Goal: Task Accomplishment & Management: Use online tool/utility

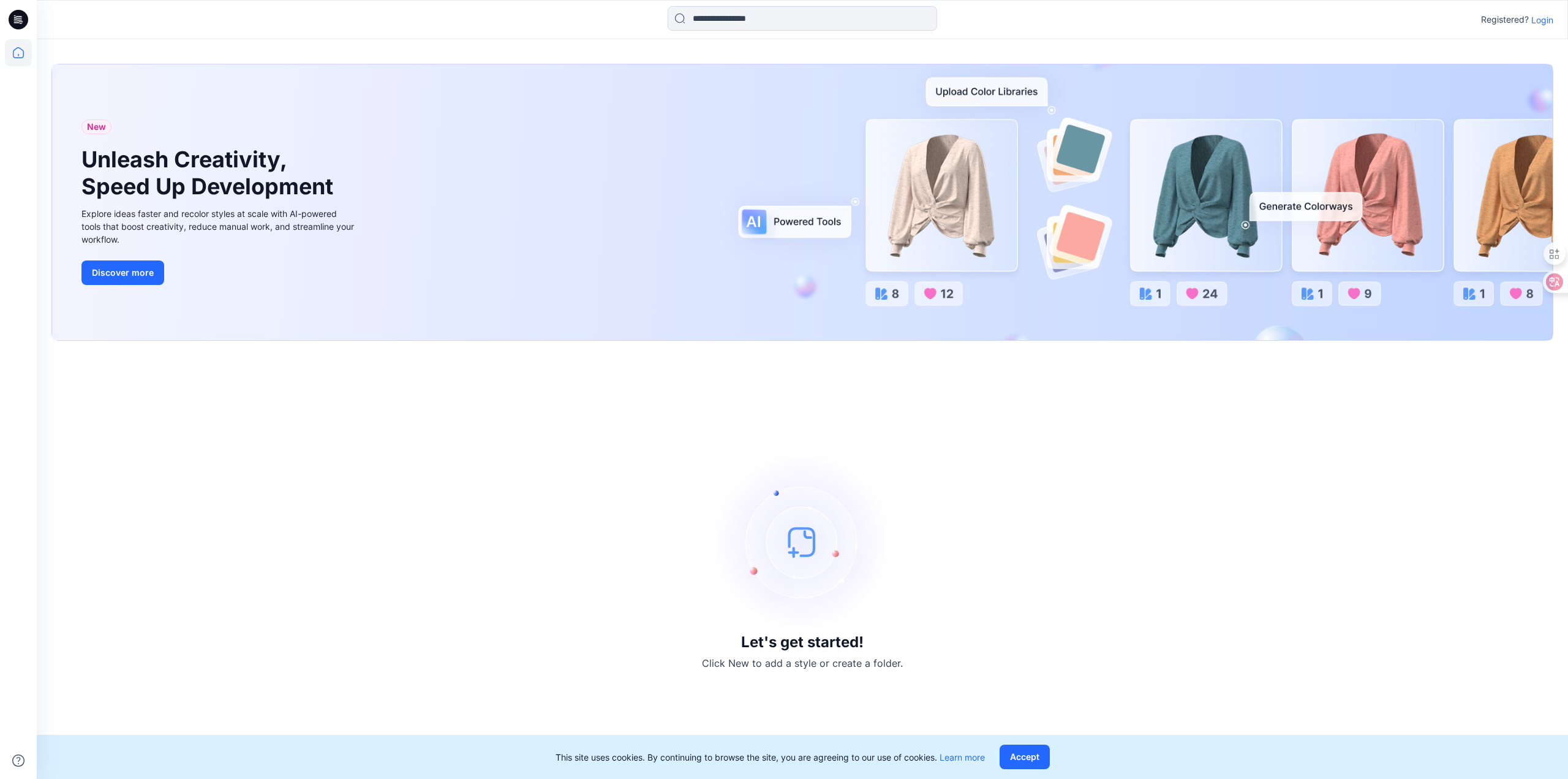
click at [1544, 27] on div "Registered? Login" at bounding box center [802, 20] width 1531 height 27
click at [1541, 24] on p "Login" at bounding box center [1543, 20] width 22 height 13
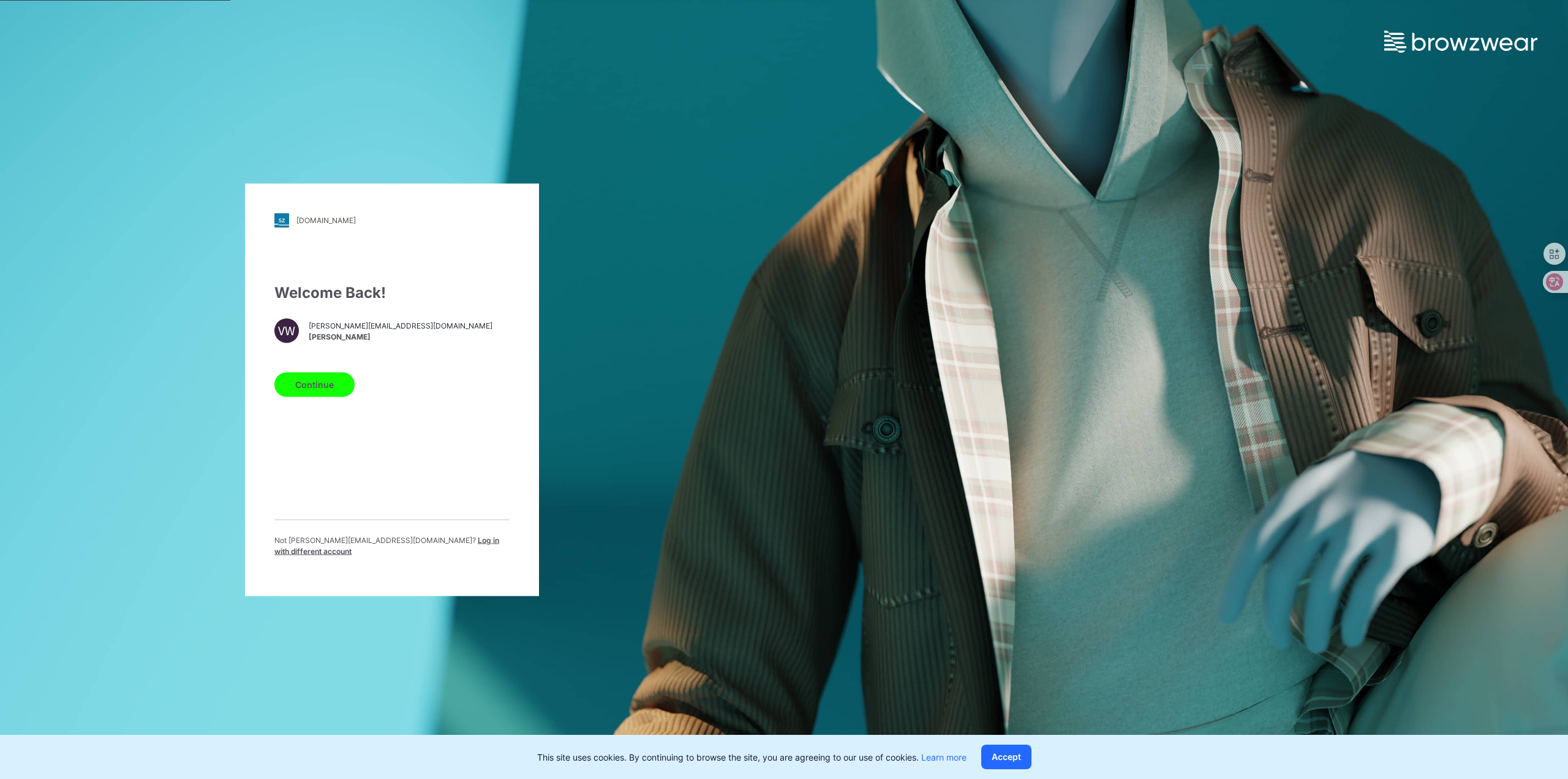
click at [353, 386] on div "Continue" at bounding box center [392, 382] width 235 height 29
click at [347, 388] on button "Continue" at bounding box center [314, 384] width 80 height 24
click at [406, 543] on span "Log in with different account" at bounding box center [386, 545] width 225 height 20
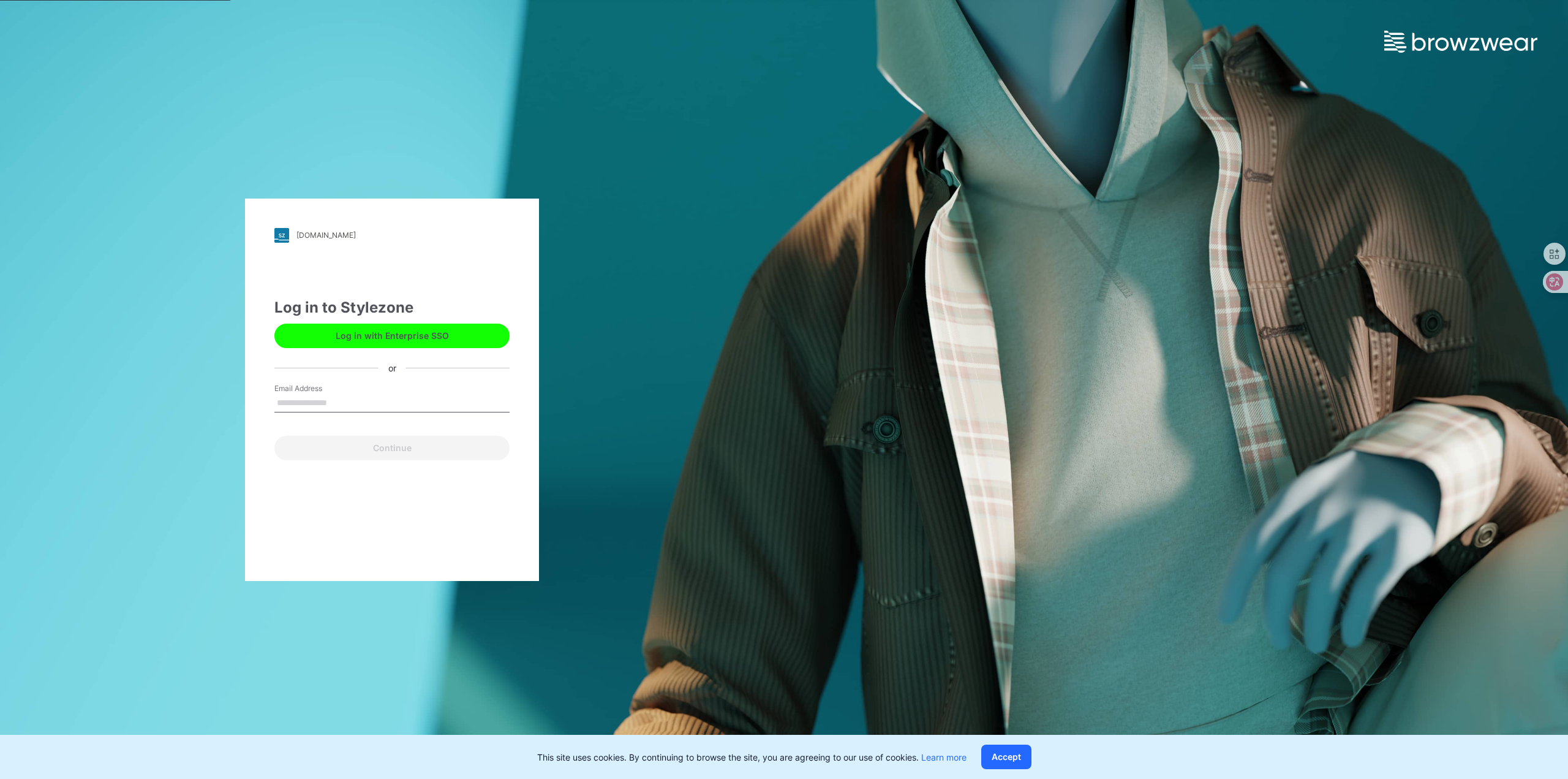
click at [420, 397] on input "Email Address" at bounding box center [392, 403] width 235 height 18
type input "**********"
click at [408, 447] on button "Continue" at bounding box center [392, 448] width 235 height 24
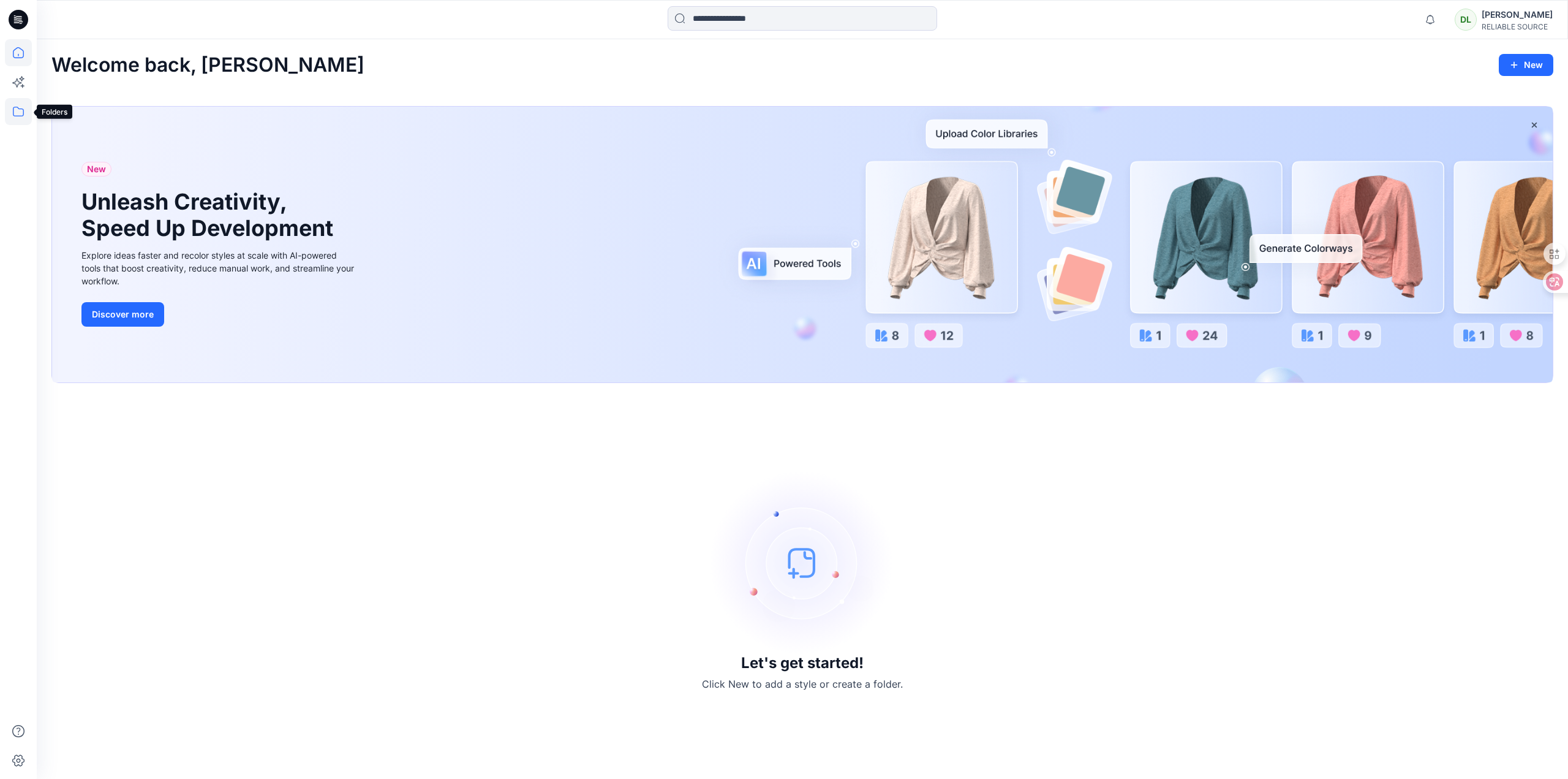
click at [29, 105] on icon at bounding box center [18, 111] width 27 height 27
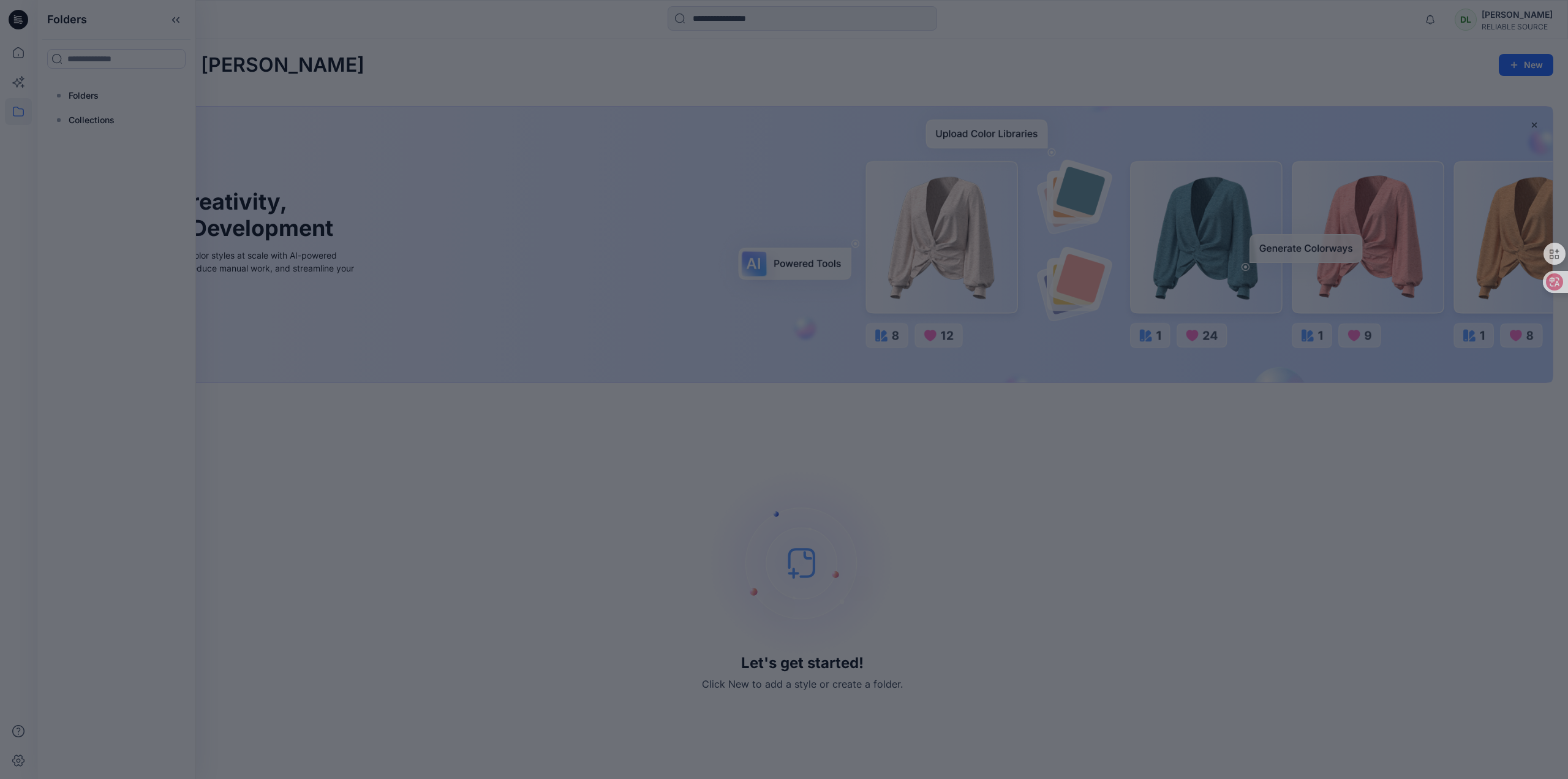
click at [99, 97] on div at bounding box center [784, 389] width 1568 height 779
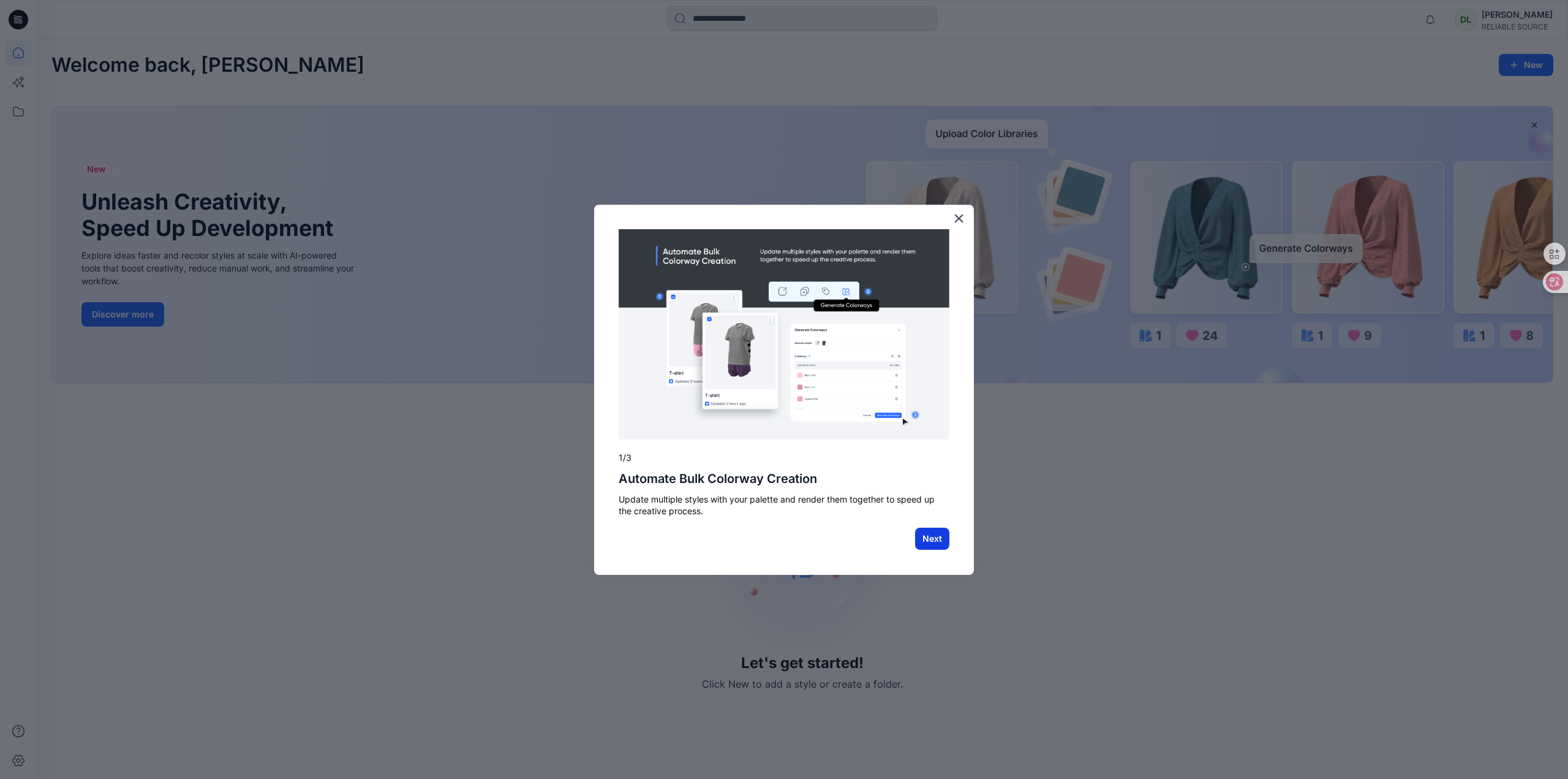
click at [935, 543] on button "Next" at bounding box center [933, 538] width 34 height 22
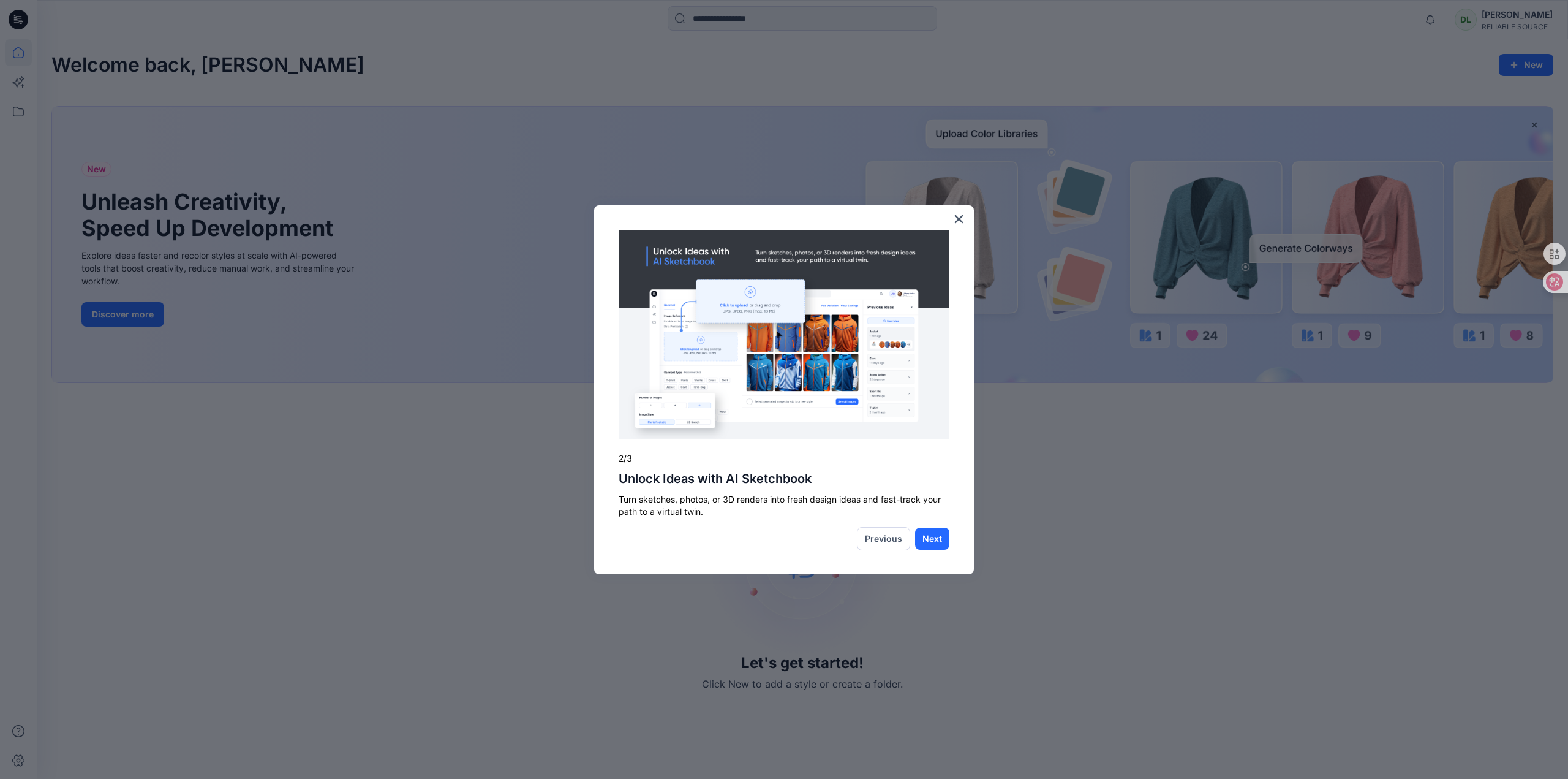
click at [935, 537] on button "Next" at bounding box center [933, 538] width 34 height 22
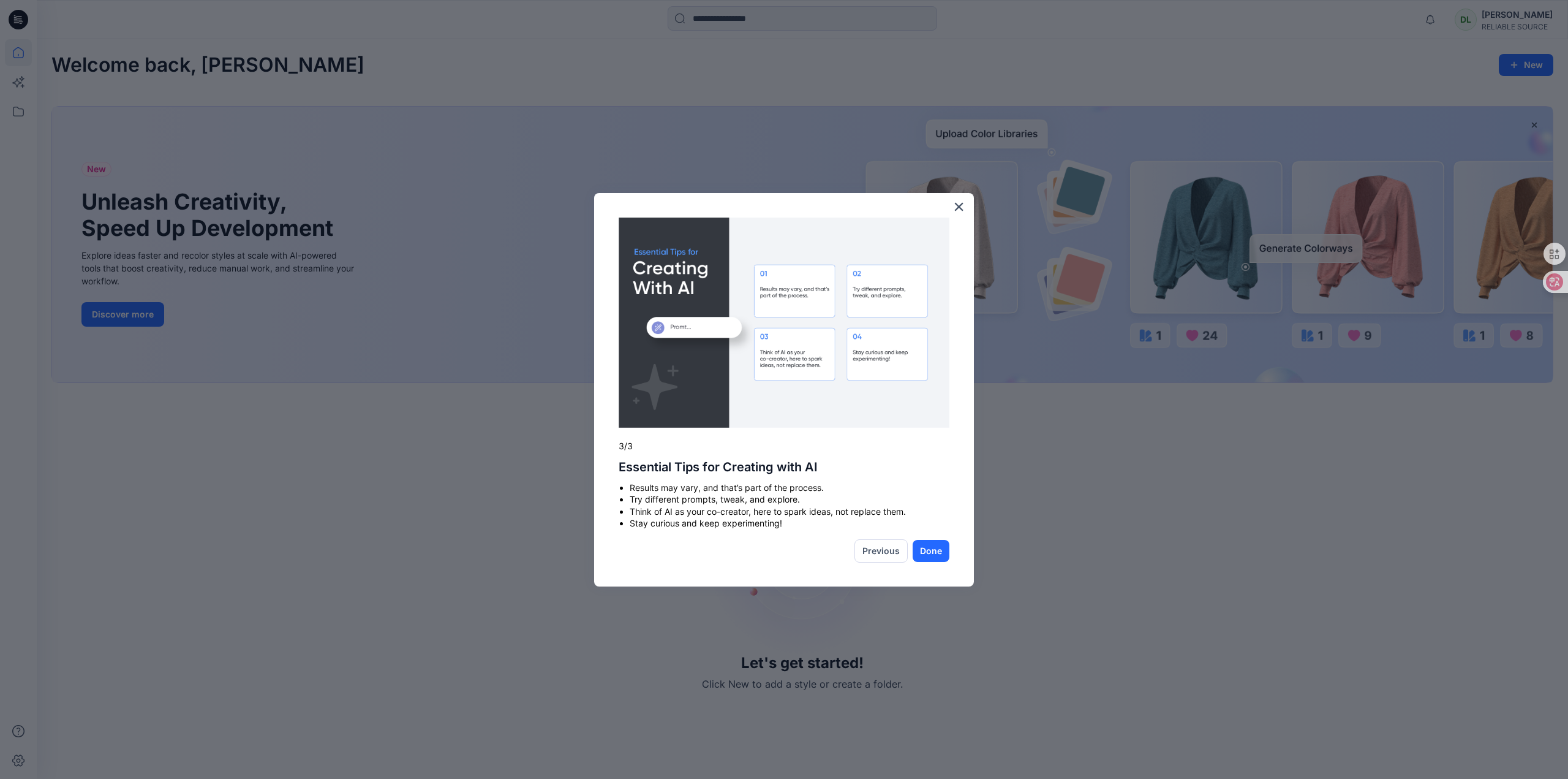
click at [936, 534] on div "× 3/3 Essential Tips for Creating with AI Results may vary, and that’s part of …" at bounding box center [784, 390] width 380 height 394
click at [935, 550] on button "Done" at bounding box center [931, 551] width 37 height 22
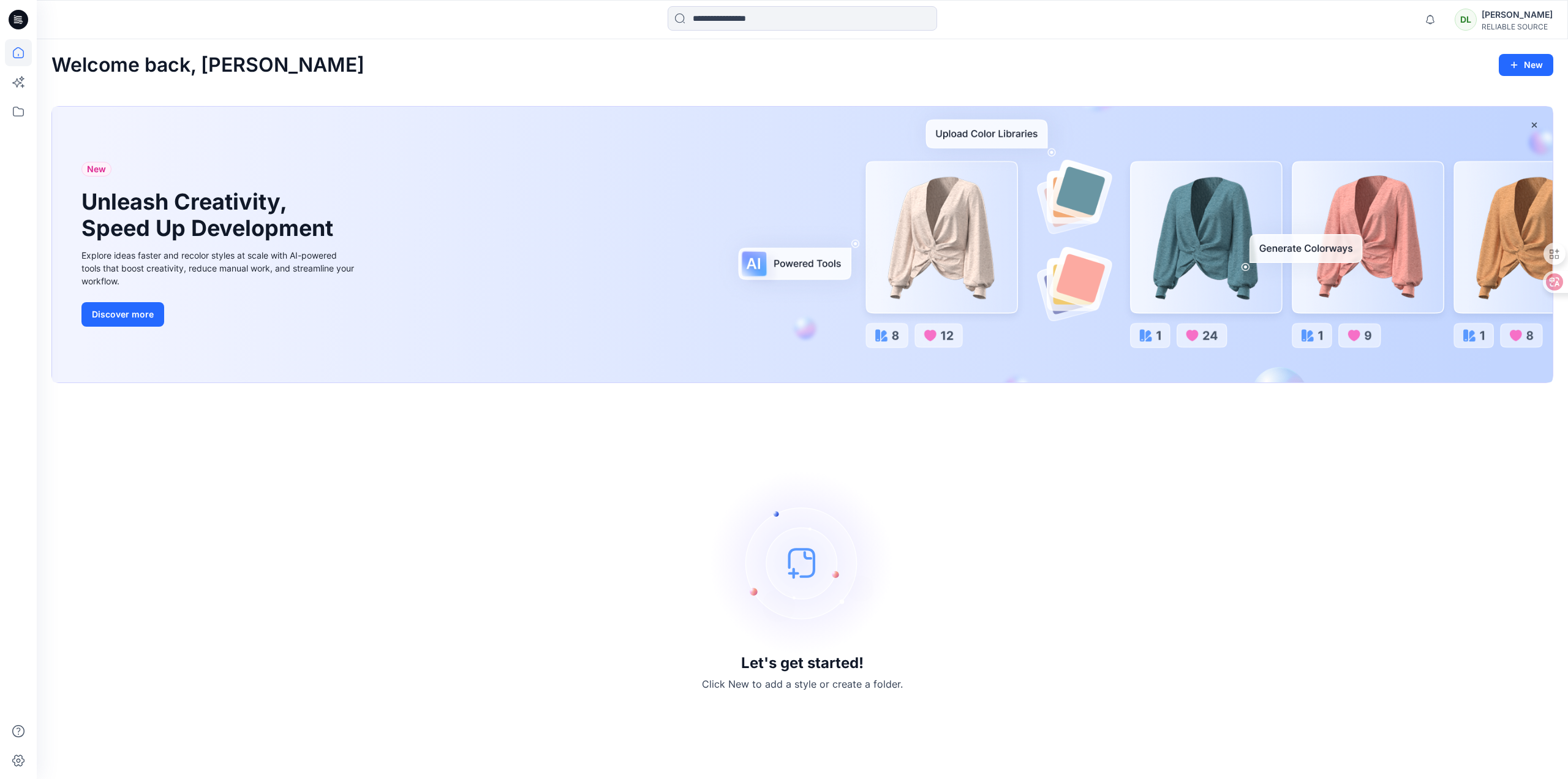
click at [935, 550] on div "Let's get started! Click New to add a style or create a folder." at bounding box center [802, 580] width 1502 height 366
click at [17, 115] on icon at bounding box center [18, 111] width 27 height 27
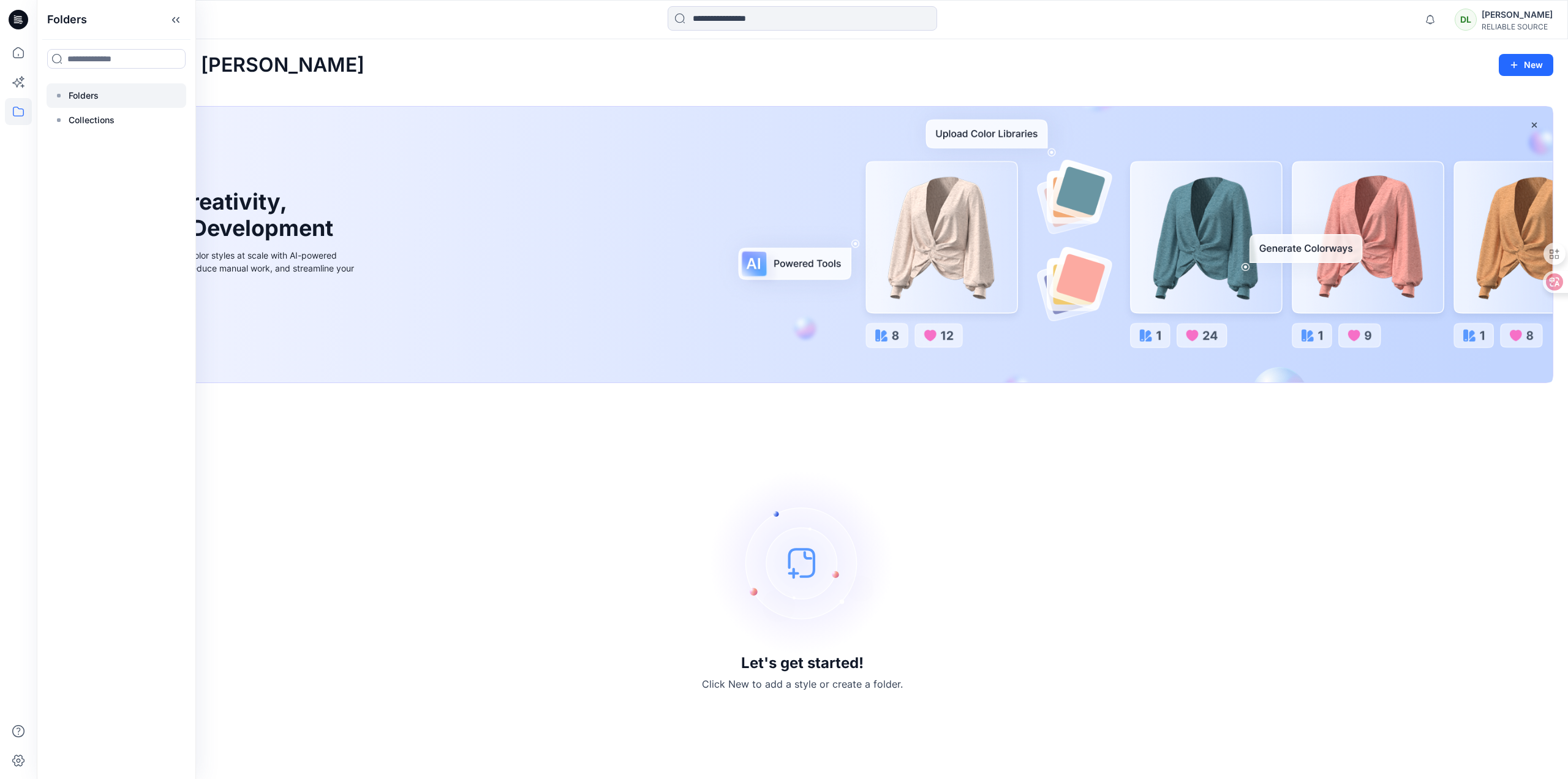
click at [100, 94] on div at bounding box center [116, 96] width 139 height 24
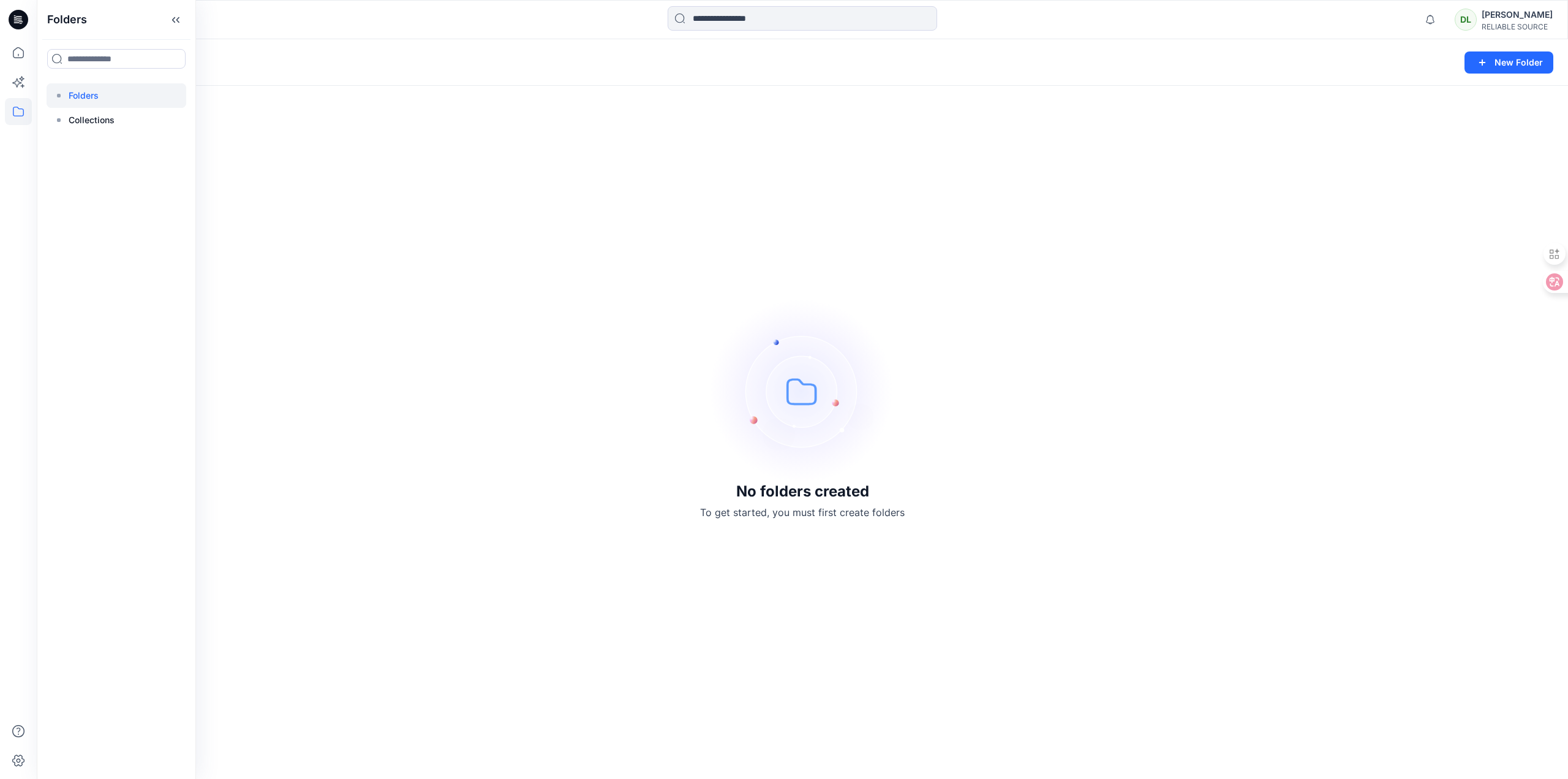
click at [480, 227] on div "No folders created To get started, you must first create folders" at bounding box center [803, 409] width 1532 height 740
click at [773, 577] on div "No folders created To get started, you must first create folders" at bounding box center [803, 409] width 1532 height 740
click at [670, 614] on div "No folders created To get started, you must first create folders" at bounding box center [803, 409] width 1532 height 740
click at [1026, 695] on div "No folders created To get started, you must first create folders" at bounding box center [803, 409] width 1532 height 740
click at [1173, 380] on div "No folders created To get started, you must first create folders" at bounding box center [803, 409] width 1532 height 740
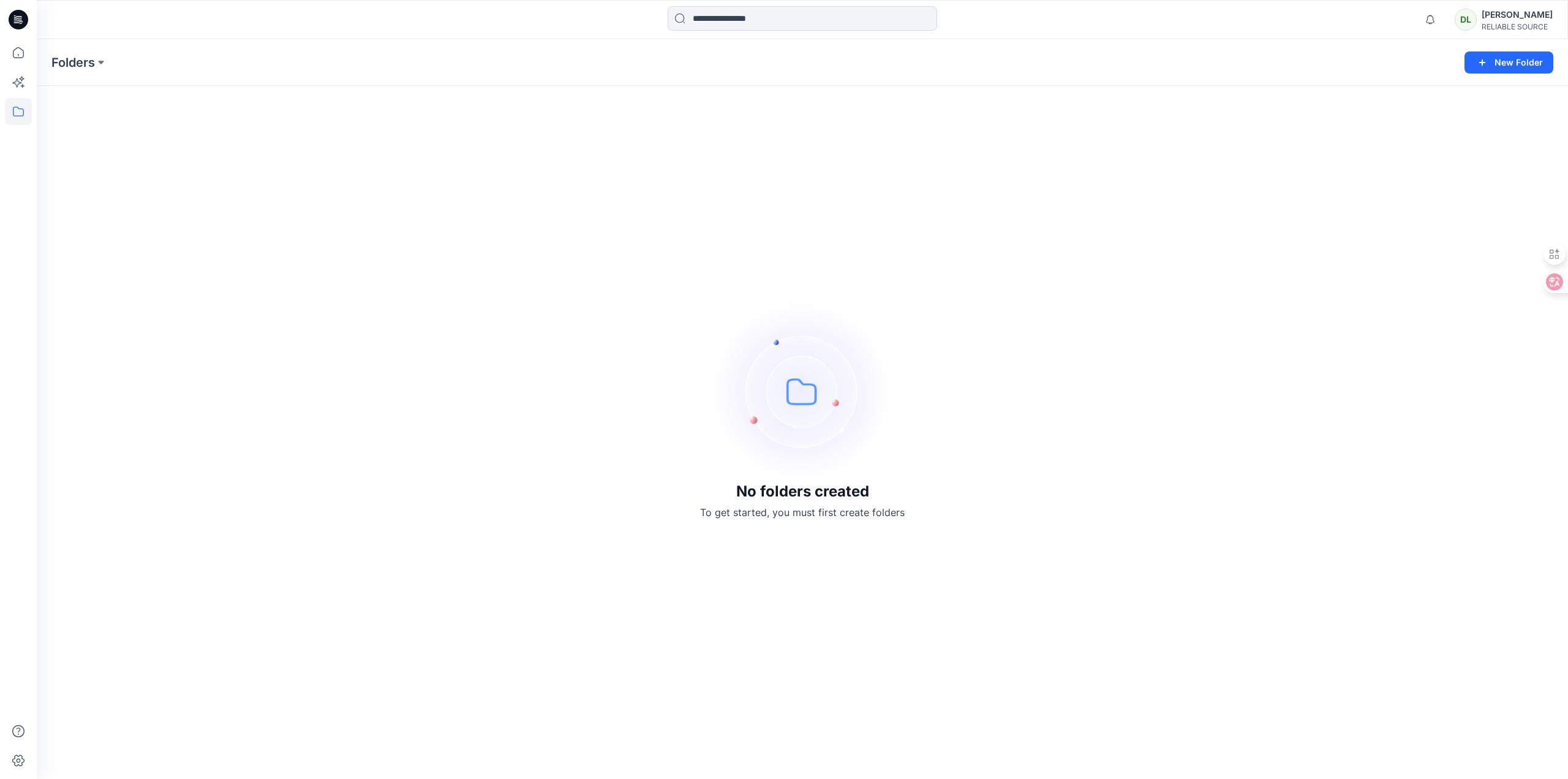
drag, startPoint x: 1295, startPoint y: 254, endPoint x: 1294, endPoint y: 235, distance: 19.0
click at [1295, 254] on div "No folders created To get started, you must first create folders" at bounding box center [803, 409] width 1532 height 740
click at [1064, 364] on div "No folders created To get started, you must first create folders" at bounding box center [803, 409] width 1532 height 740
click at [729, 648] on div "No folders created To get started, you must first create folders" at bounding box center [803, 409] width 1532 height 740
